Goal: Check status: Check status

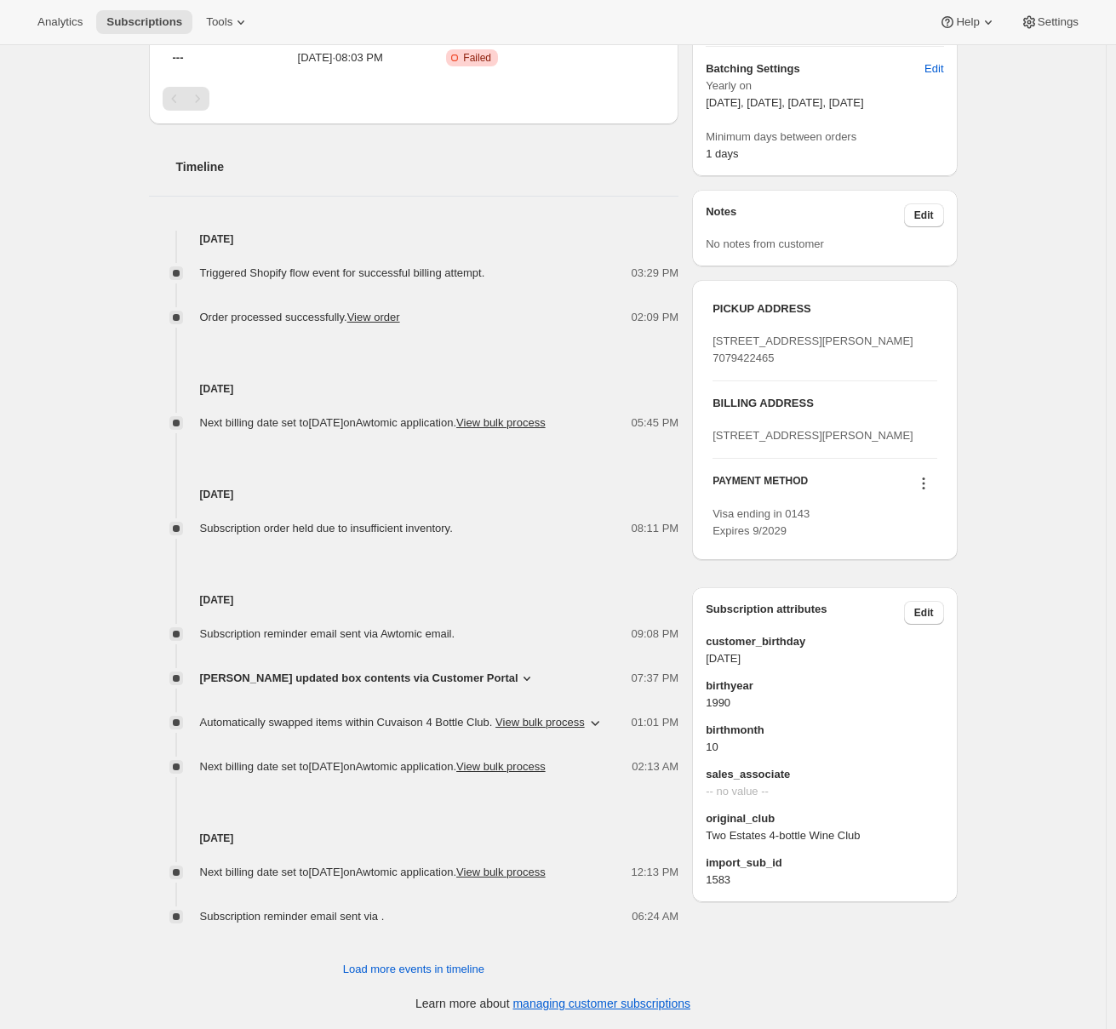
scroll to position [174, 0]
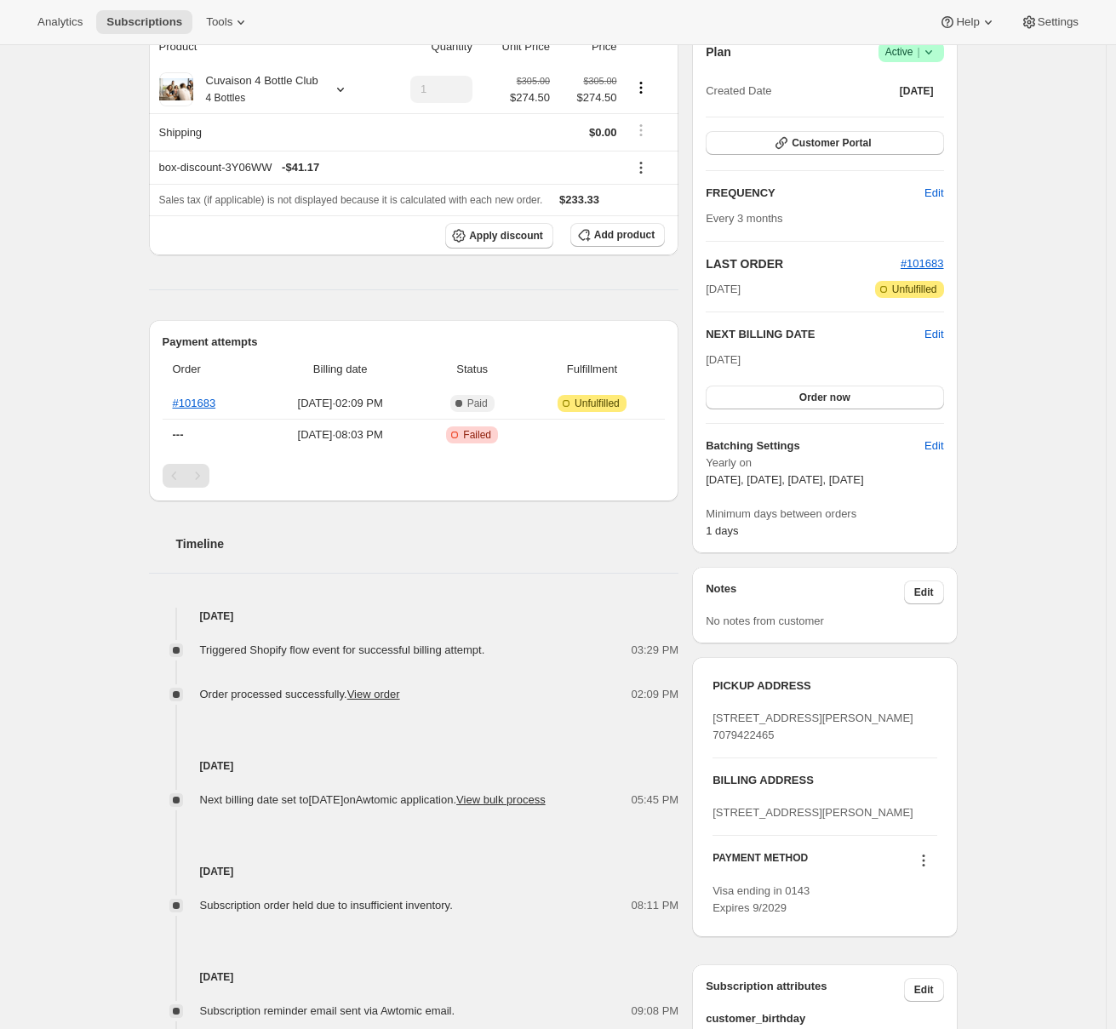
click at [203, 482] on div "Pagination" at bounding box center [198, 476] width 24 height 24
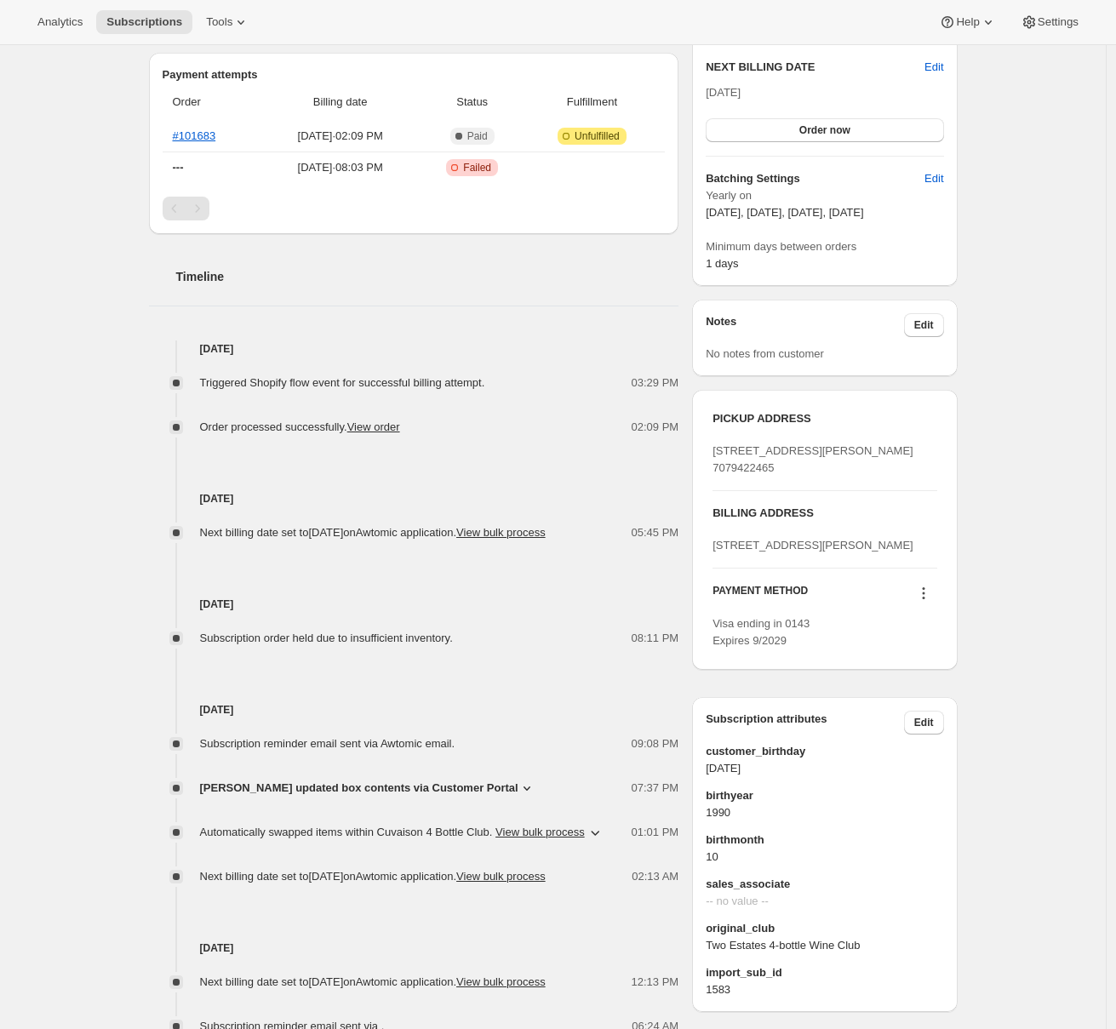
scroll to position [619, 0]
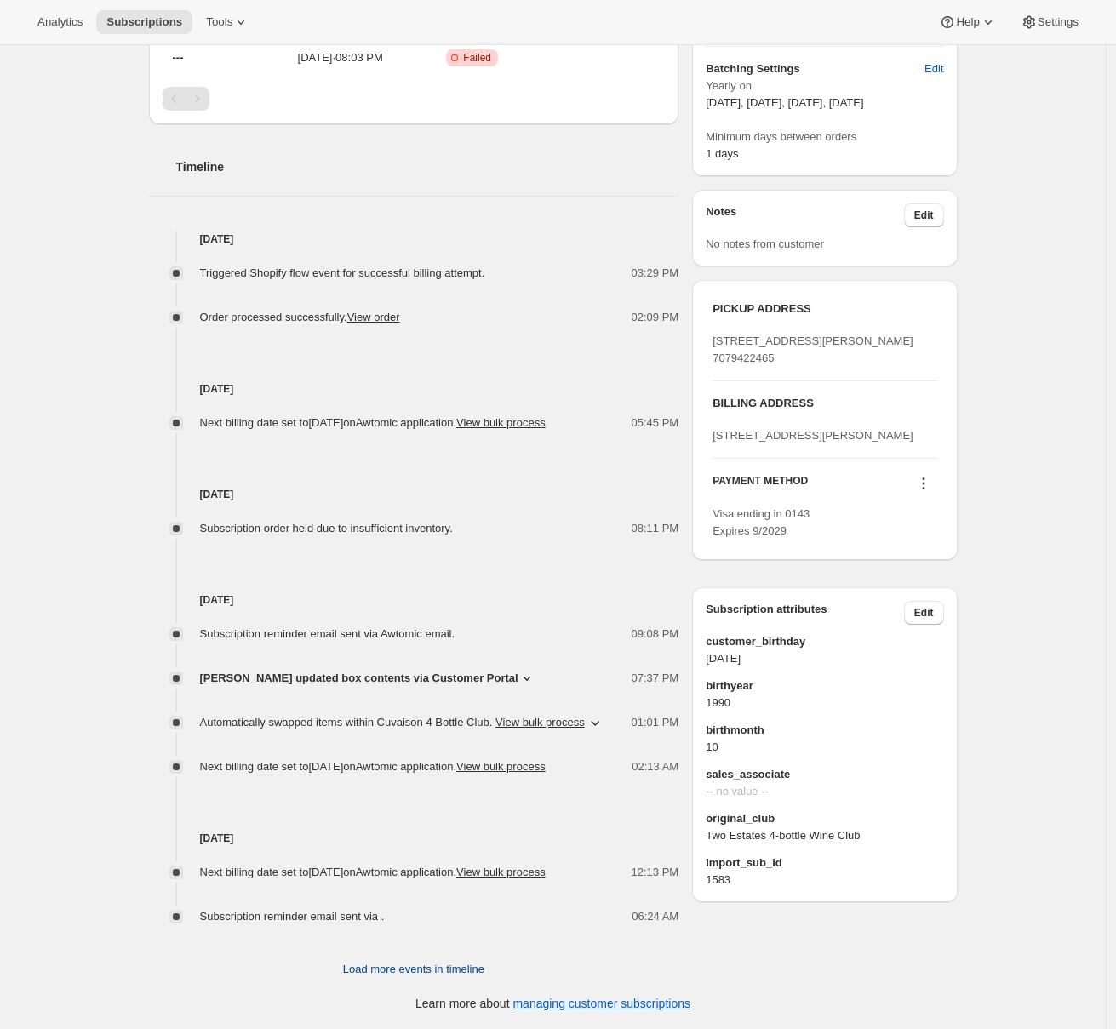
click at [364, 977] on span "Load more events in timeline" at bounding box center [413, 969] width 141 height 17
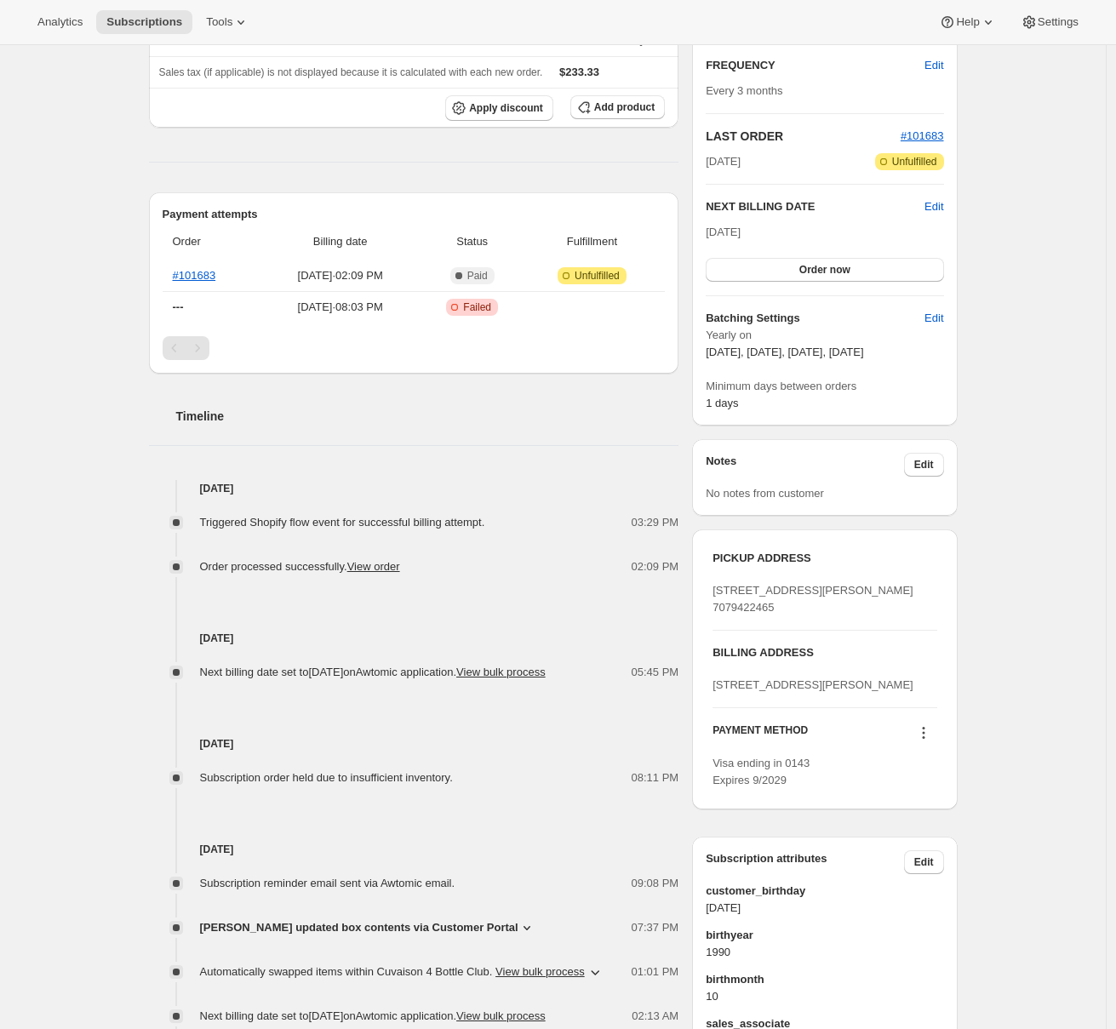
scroll to position [0, 0]
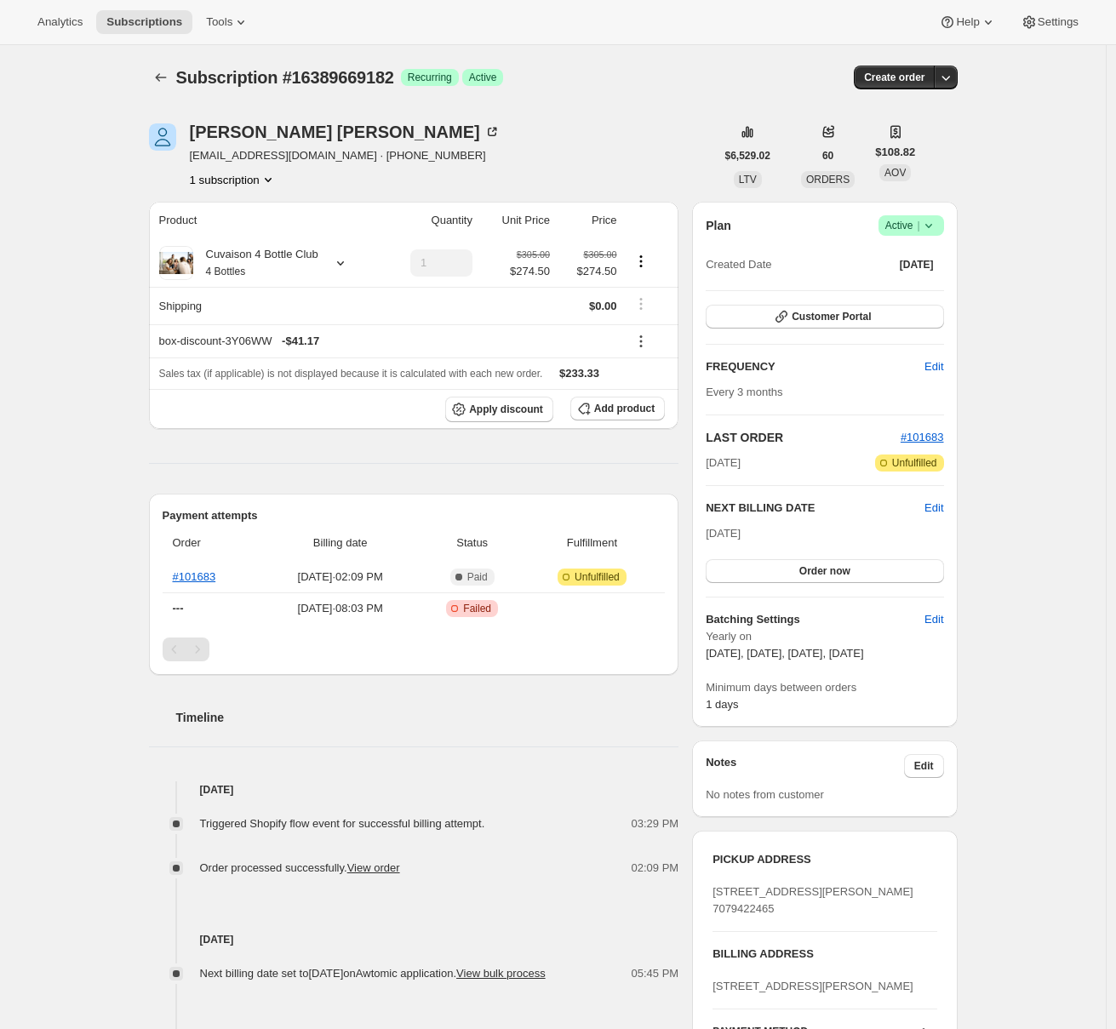
click at [238, 152] on span "ncombo12@gmail.com · +12088183587" at bounding box center [345, 155] width 311 height 17
drag, startPoint x: 311, startPoint y: 153, endPoint x: 197, endPoint y: 153, distance: 114.9
click at [197, 153] on span "ncombo12@gmail.com · +12088183587" at bounding box center [345, 155] width 311 height 17
copy span "ncombo12@gmail.com"
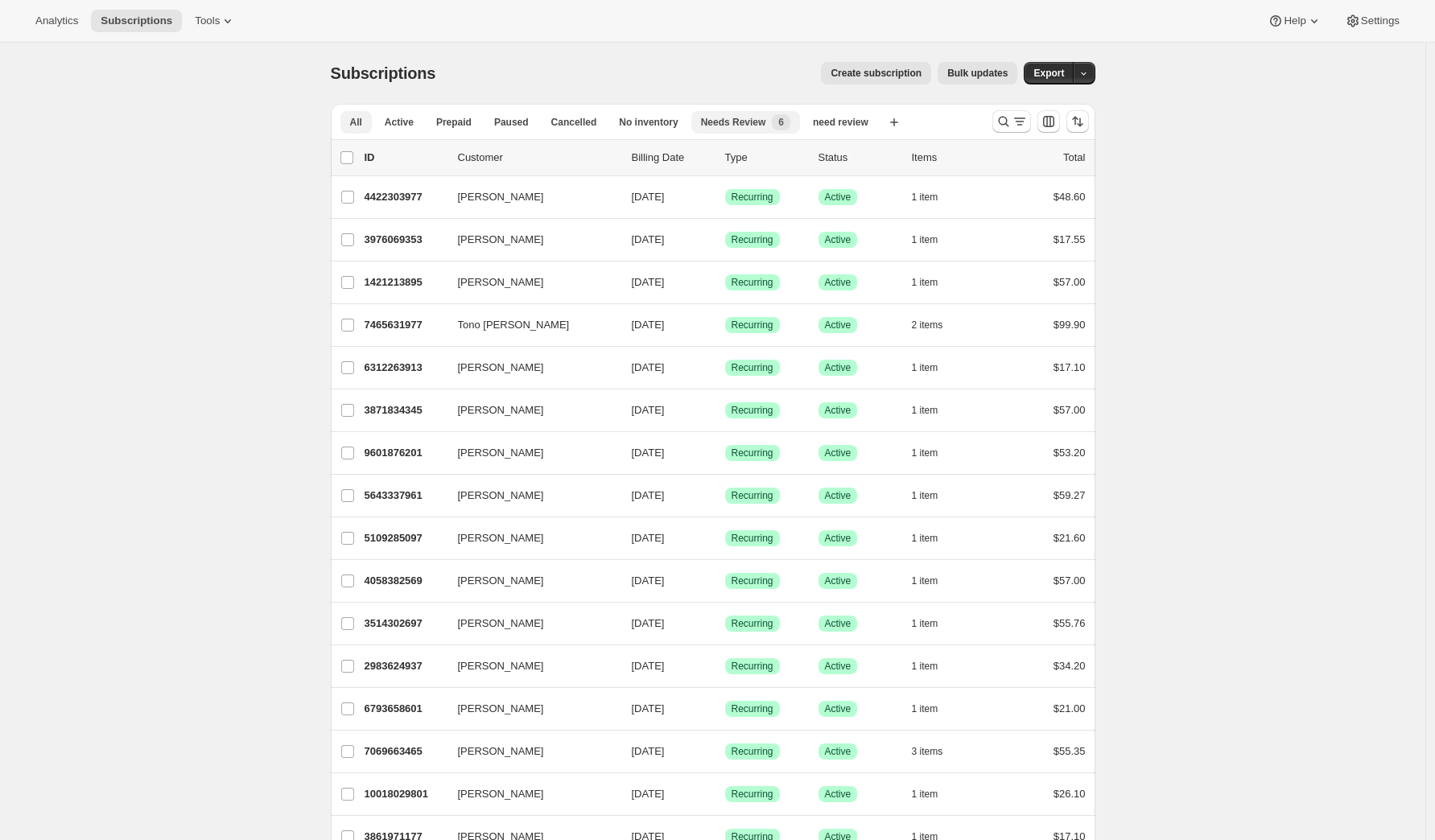
click at [738, 131] on button "Needs Review New 6" at bounding box center [745, 122] width 109 height 23
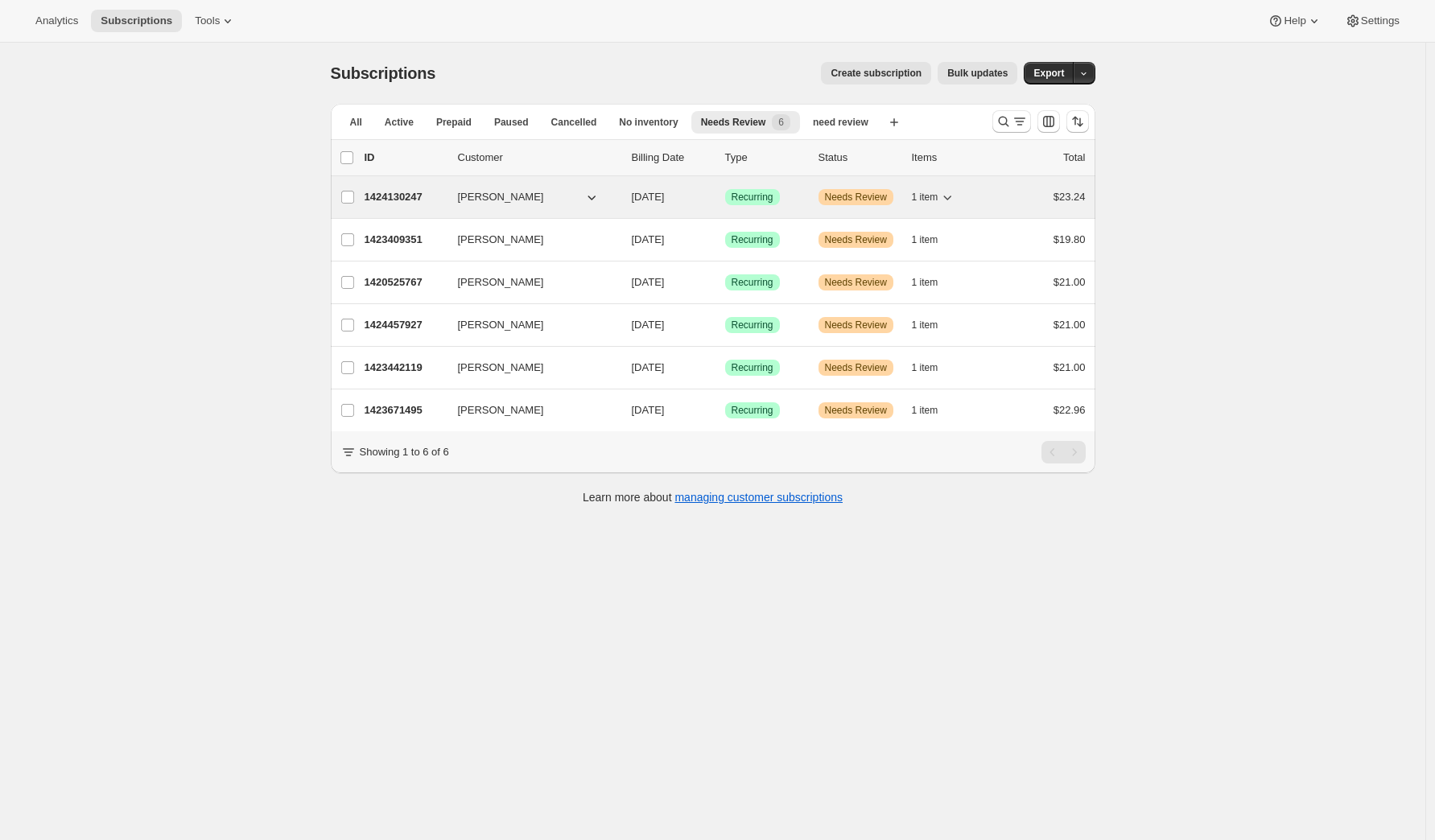
click at [413, 197] on p "1424130247" at bounding box center [404, 197] width 80 height 16
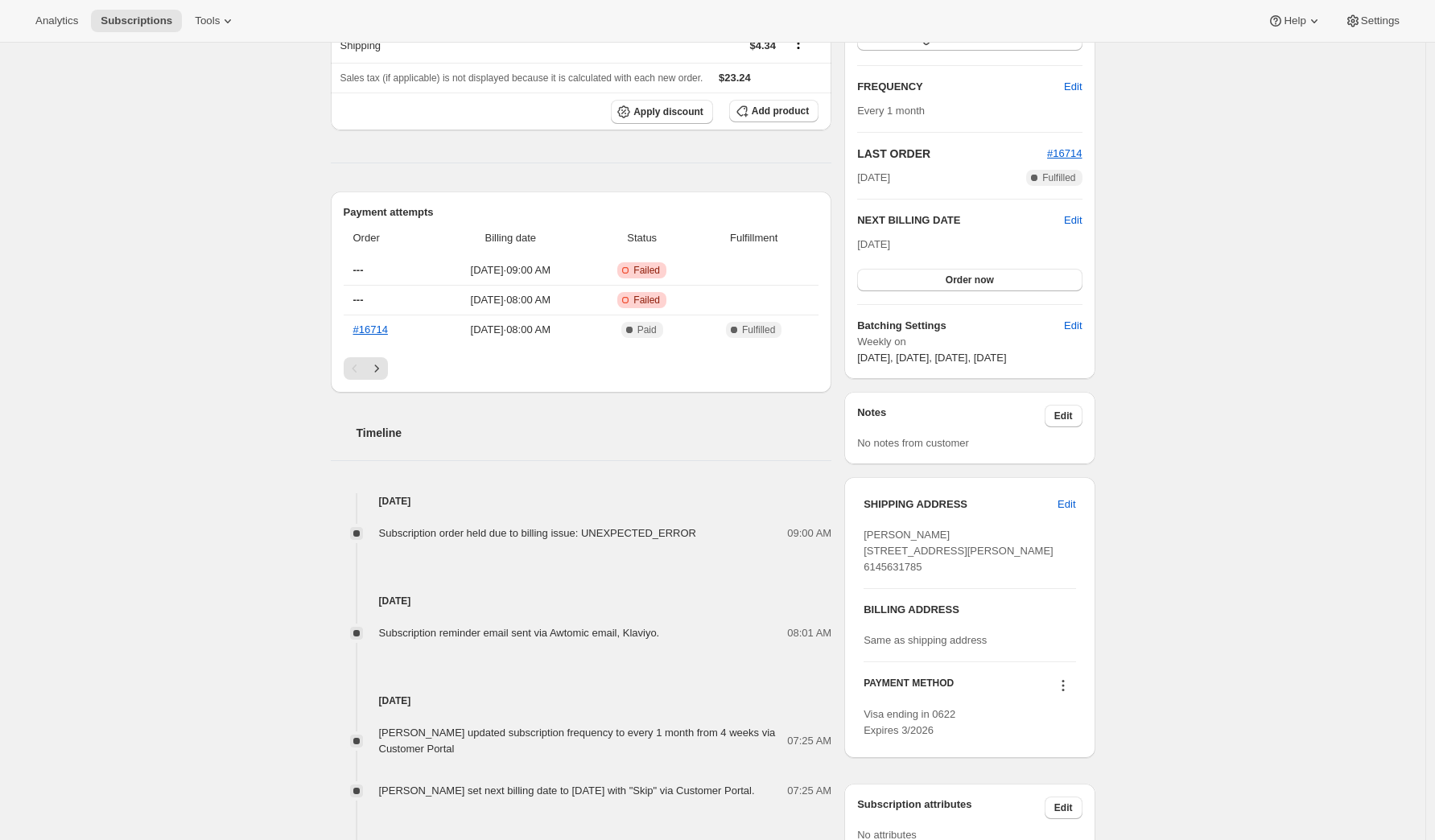
scroll to position [624, 0]
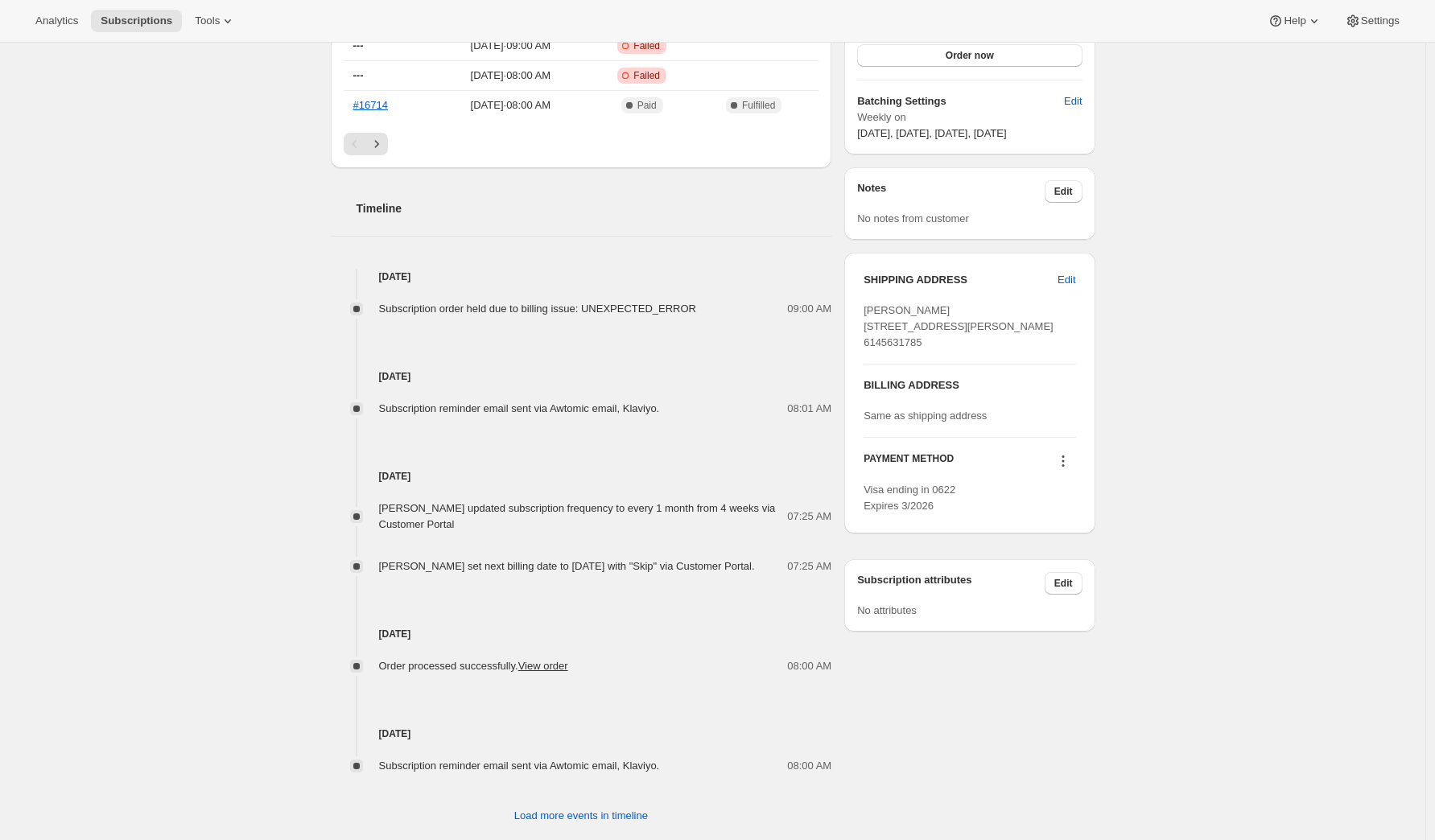
click at [1064, 469] on icon at bounding box center [1063, 461] width 16 height 16
